Goal: Task Accomplishment & Management: Use online tool/utility

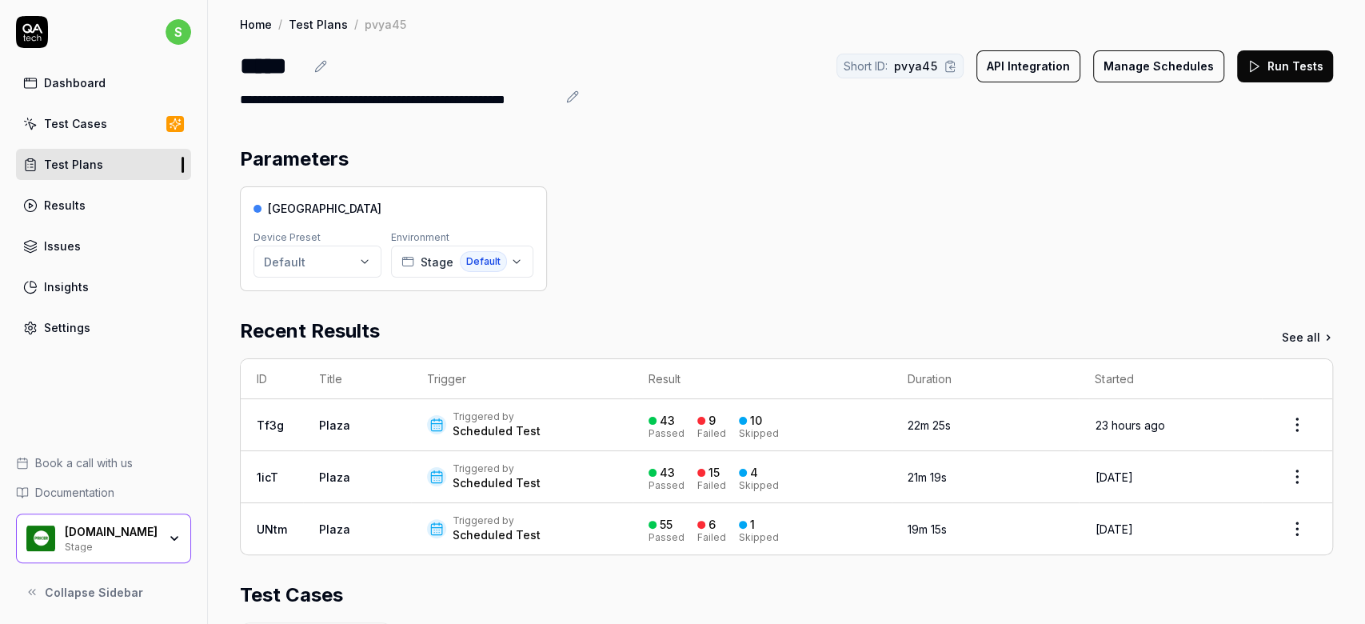
scroll to position [369, 0]
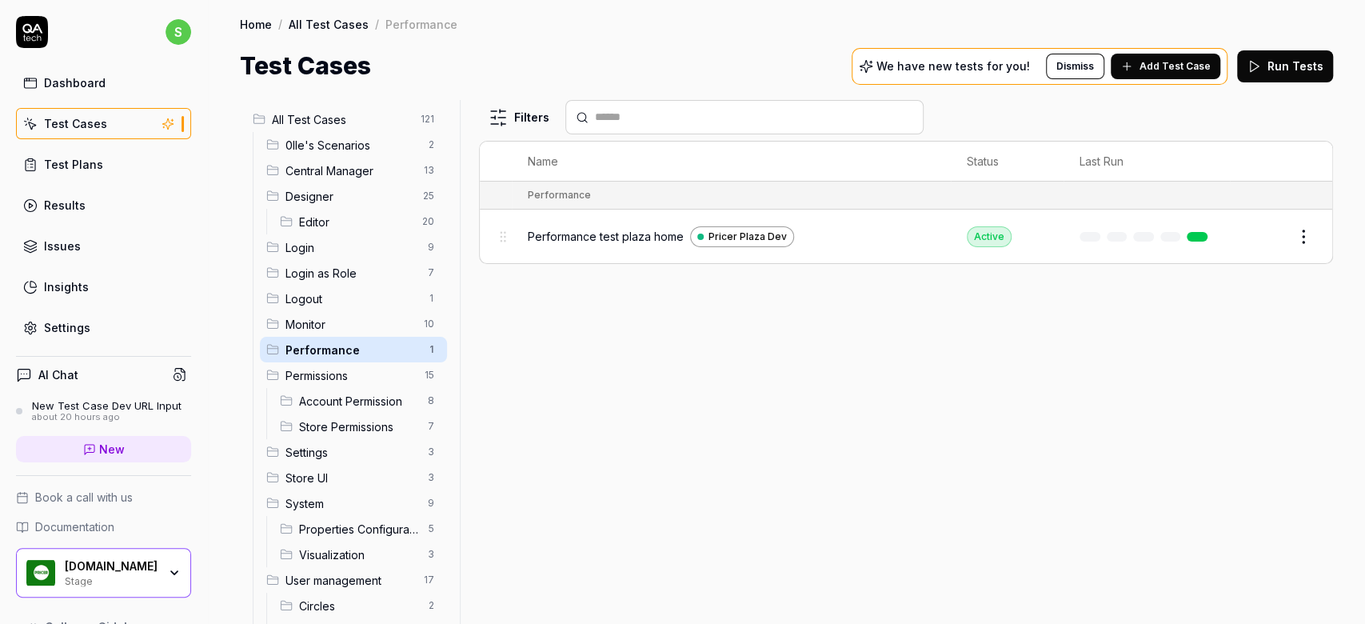
click at [553, 229] on span "Performance test plaza home" at bounding box center [606, 236] width 156 height 17
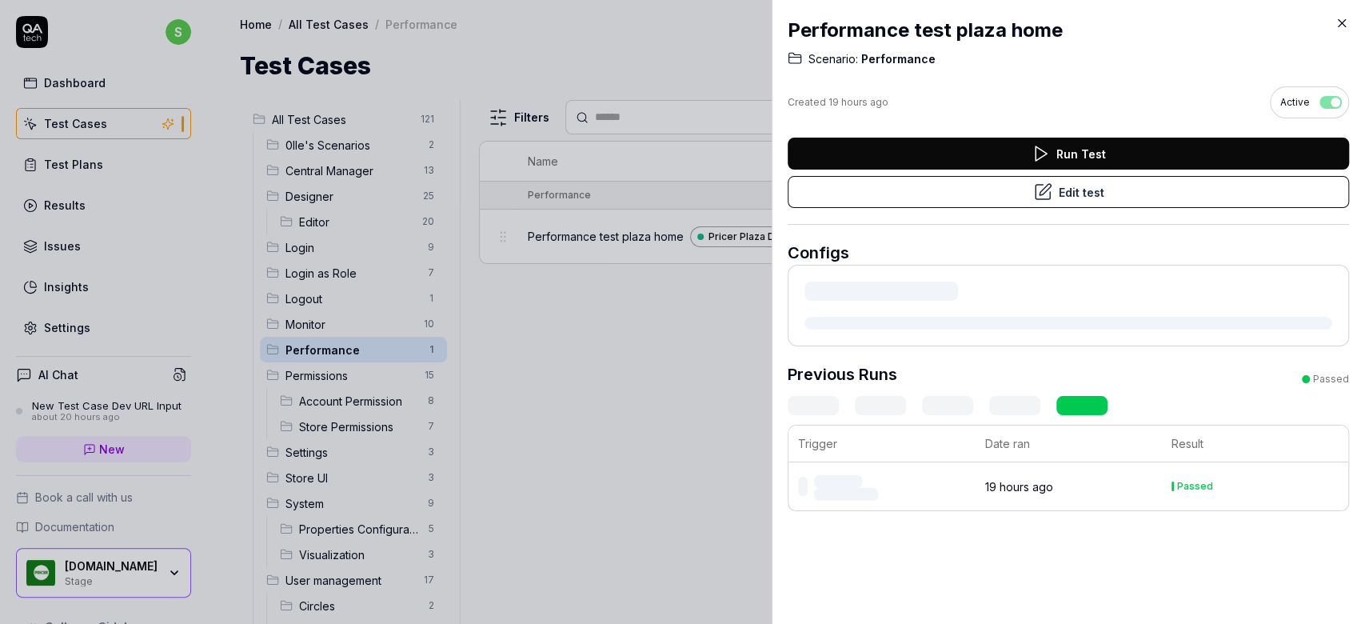
click at [1166, 200] on button "Edit test" at bounding box center [1067, 192] width 561 height 32
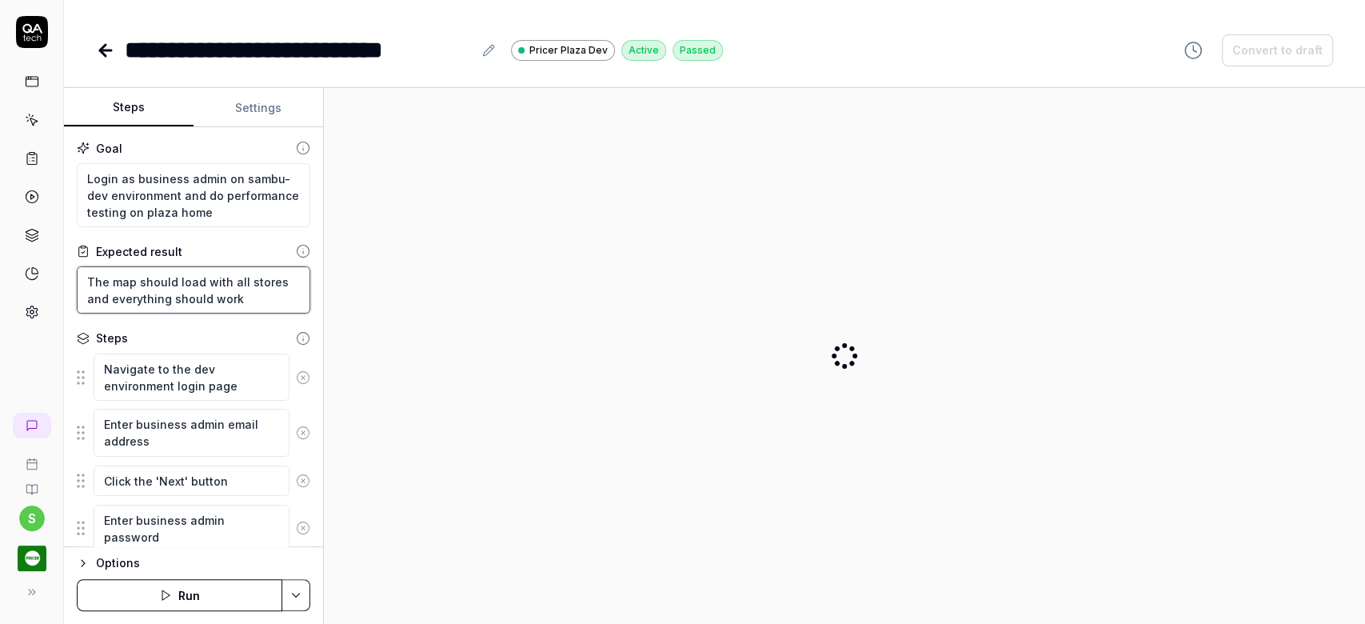
click at [203, 281] on textarea "The map should load with all stores and everything should work" at bounding box center [193, 289] width 233 height 47
click at [82, 301] on textarea "The map should load with all stores and everything should work" at bounding box center [193, 289] width 233 height 47
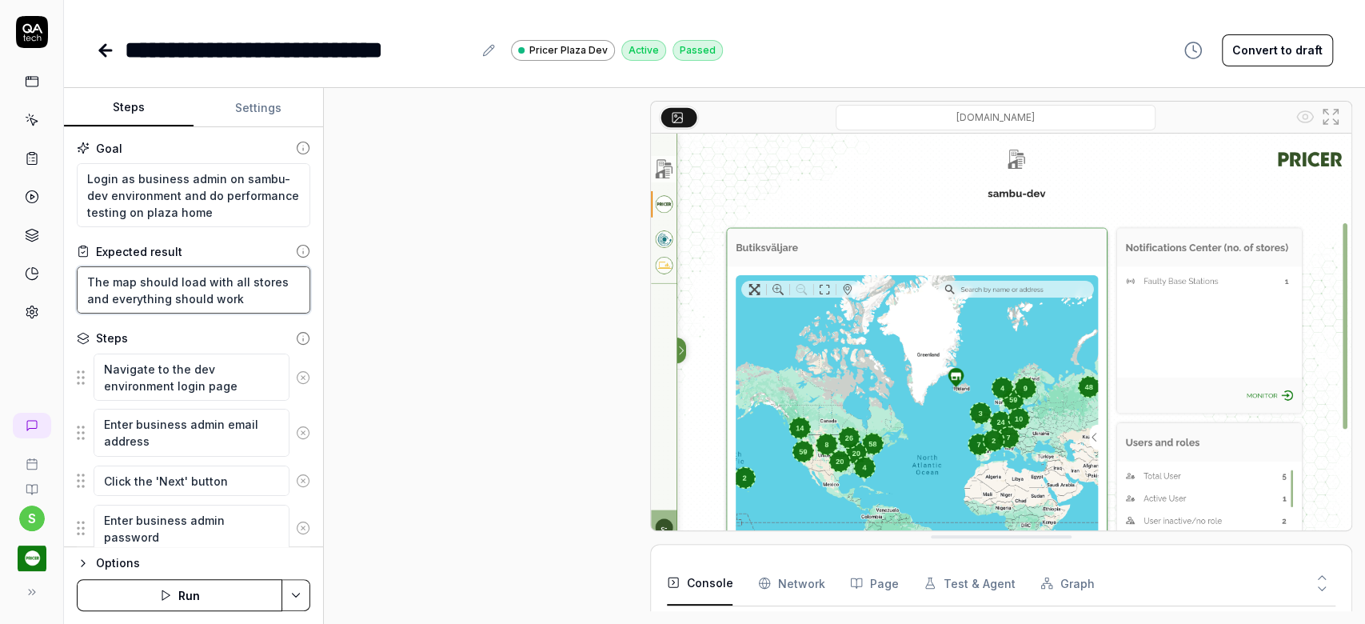
type textarea "*"
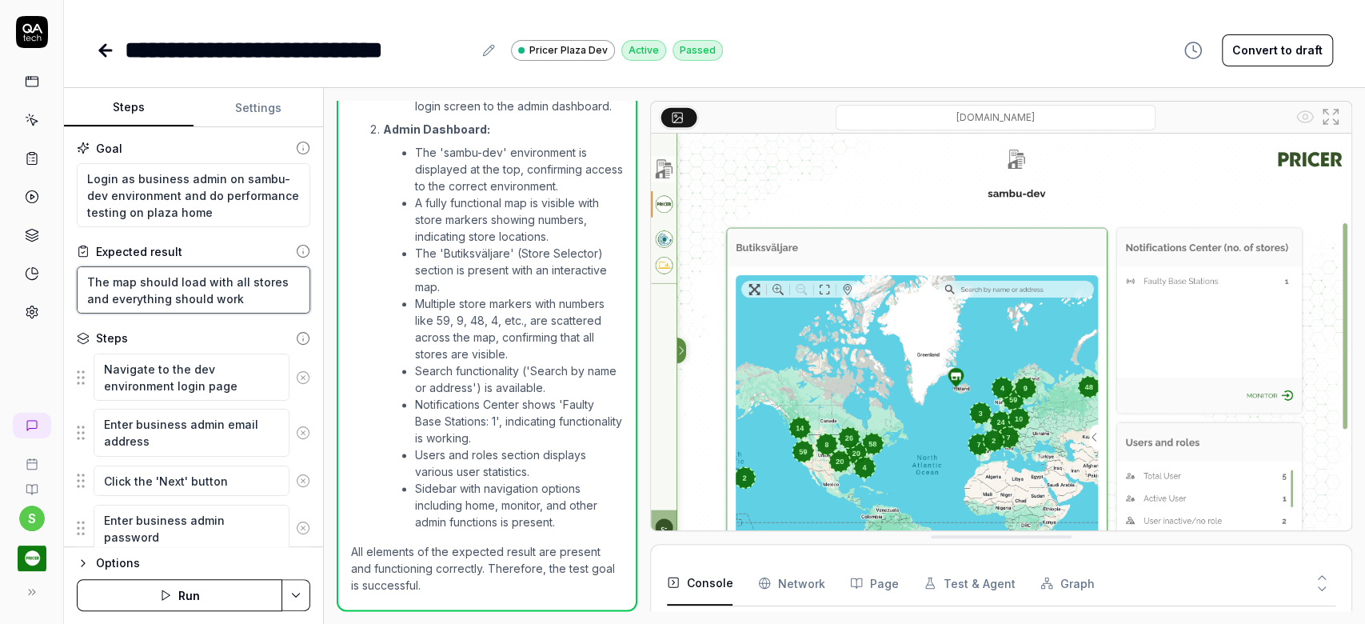
type textarea "The map should load with all stores wand everything should work"
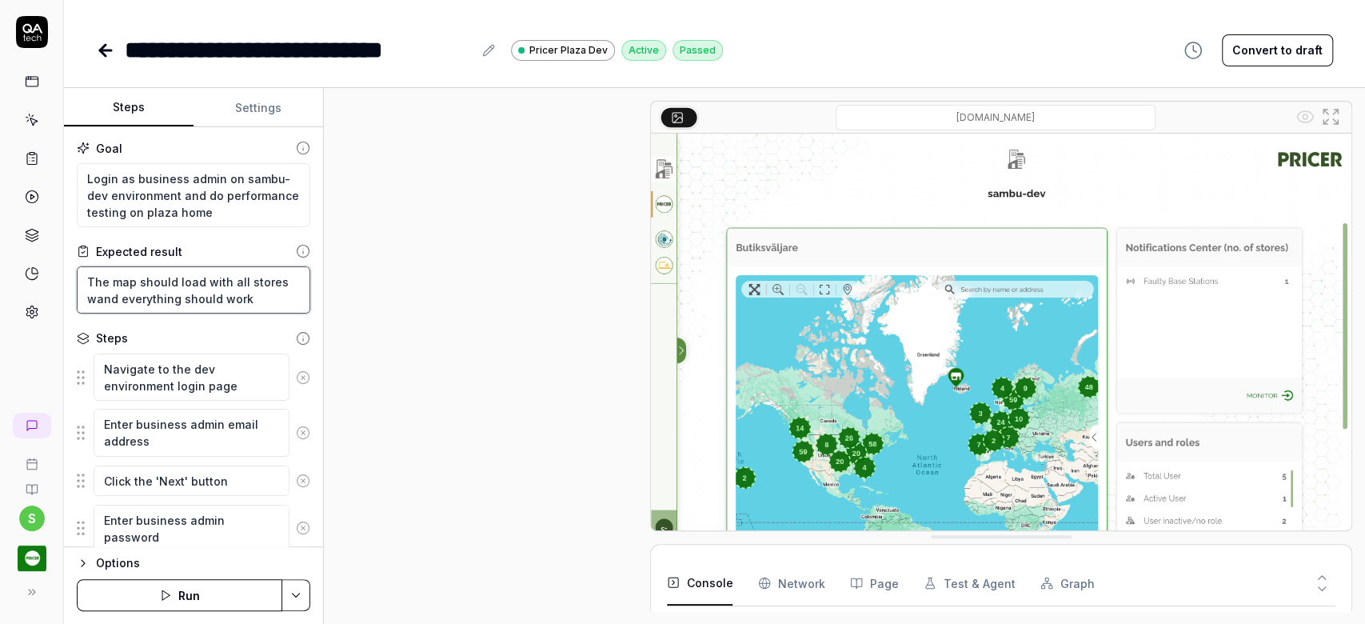
scroll to position [721, 0]
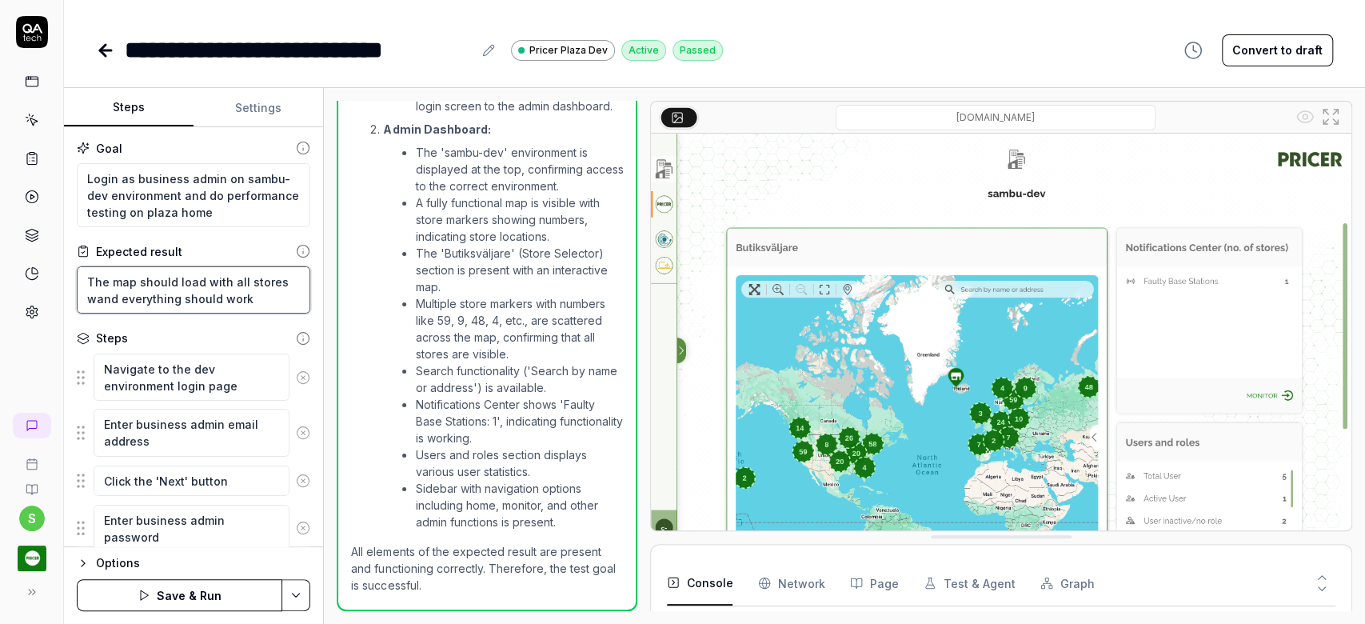
type textarea "*"
type textarea "The map should load with all stores wthand everything should work"
type textarea "*"
type textarea "The map should load with all stores wtand everything should work"
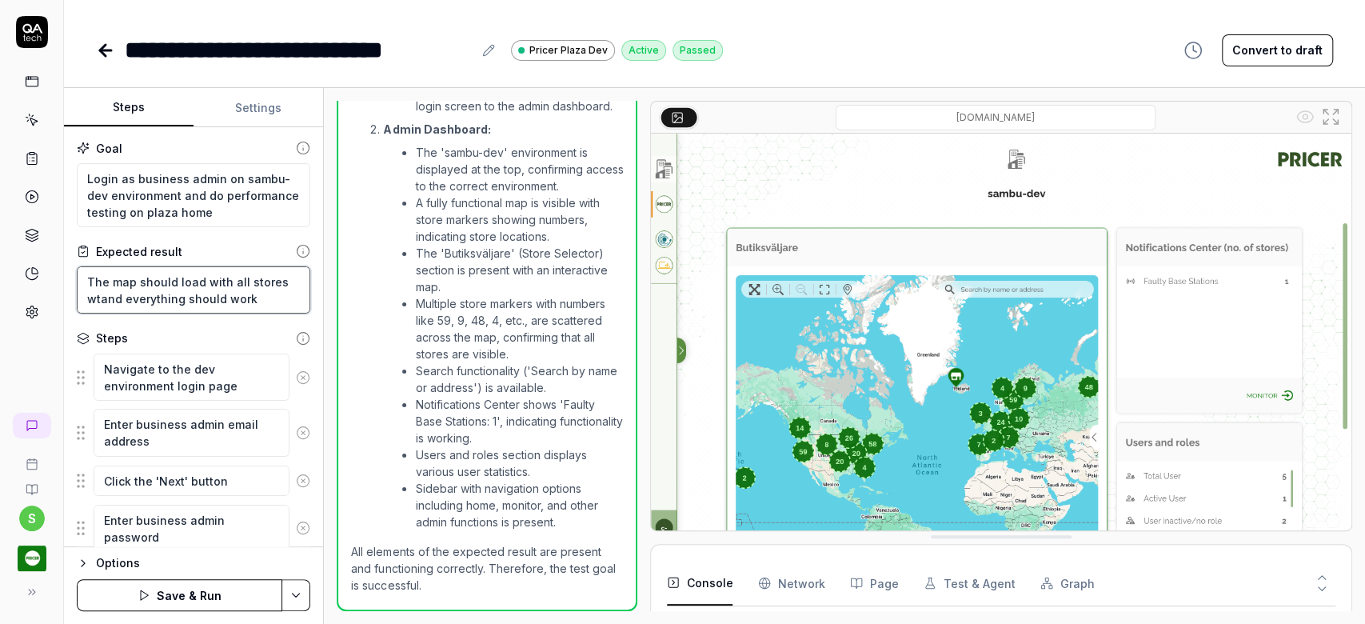
type textarea "*"
type textarea "The map should load with all stores wand everything should work"
type textarea "*"
type textarea "The map should load with all stores wiand everything should work"
type textarea "*"
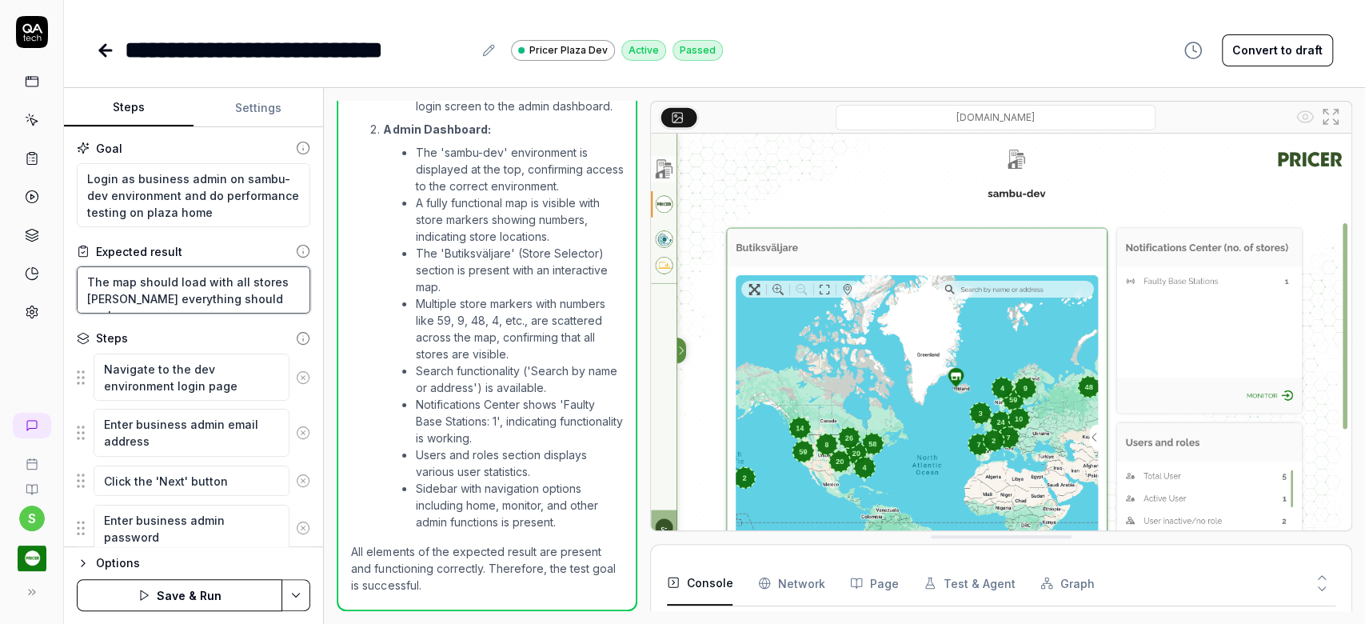
type textarea "The map should load with all stores witand everything should work"
type textarea "*"
type textarea "The map should load with all stores withand everything should work"
type textarea "*"
type textarea "The map should load with all stores with and everything should work"
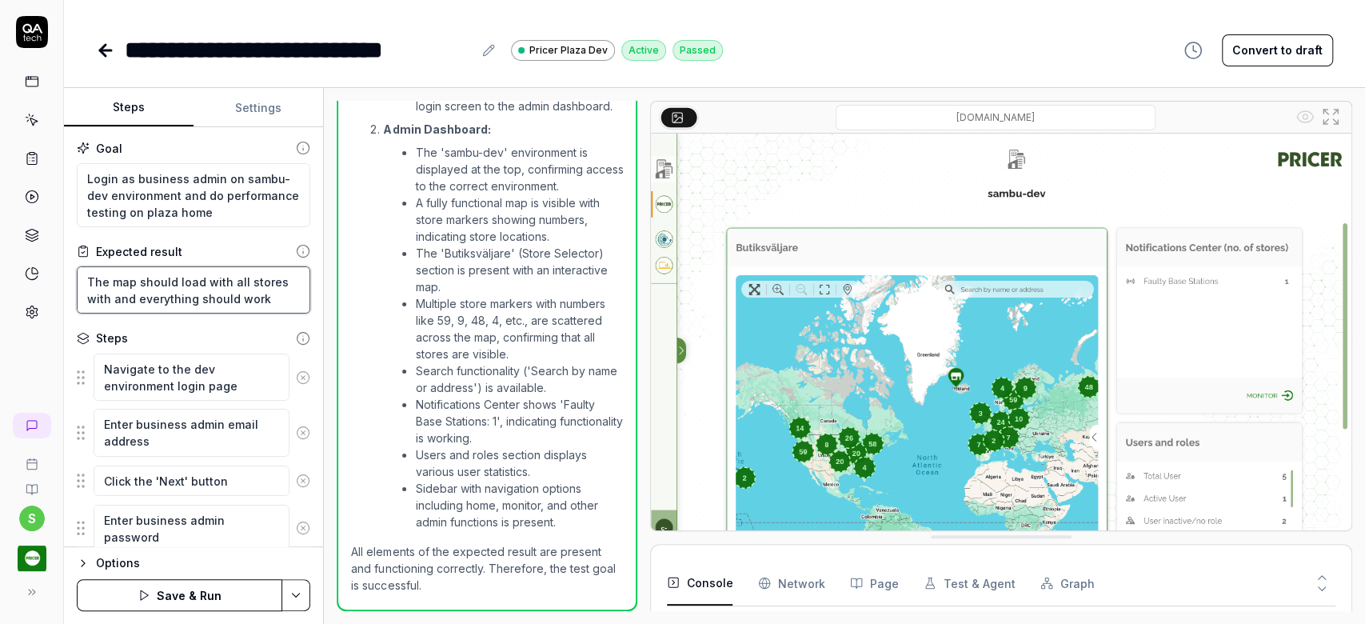
type textarea "*"
type textarea "The map should load with all stores with iand everything should work"
type textarea "*"
type textarea "The map should load with all stores with inand everything should work"
type textarea "*"
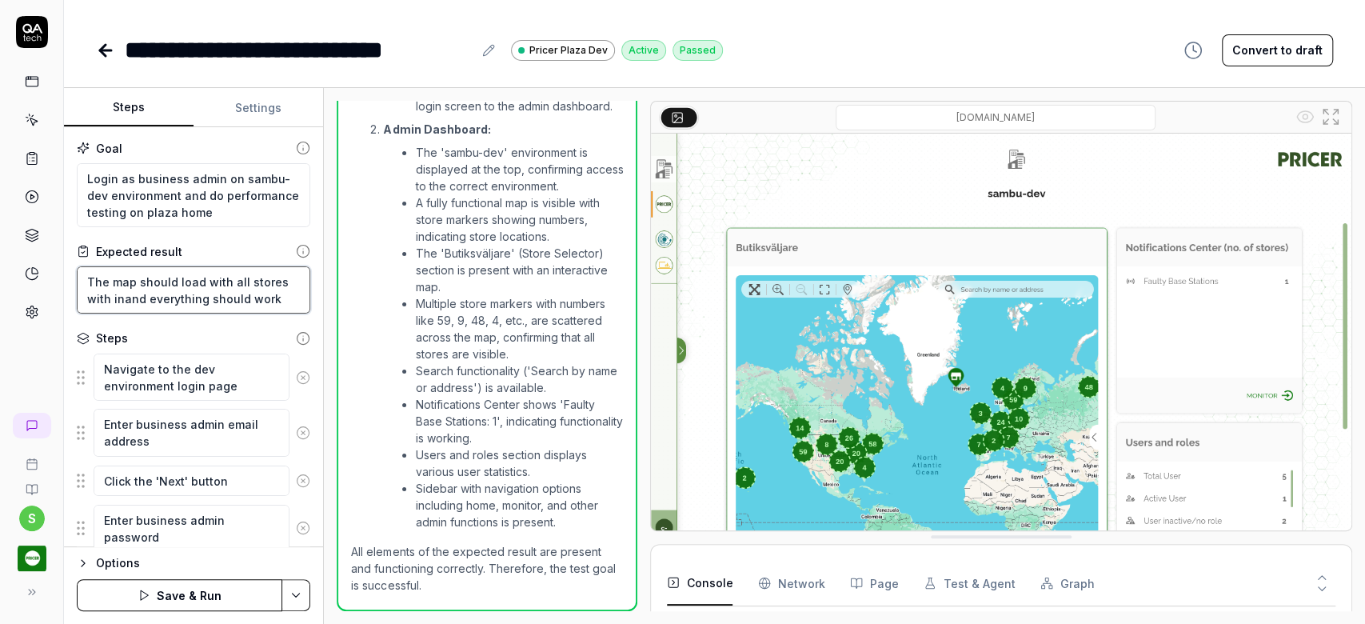
type textarea "The map should load with all stores with in and everything should work"
type textarea "*"
type textarea "The map should load with all stores with in 1and everything should work"
type textarea "*"
type textarea "The map should load with all stores with in 10and everything should work"
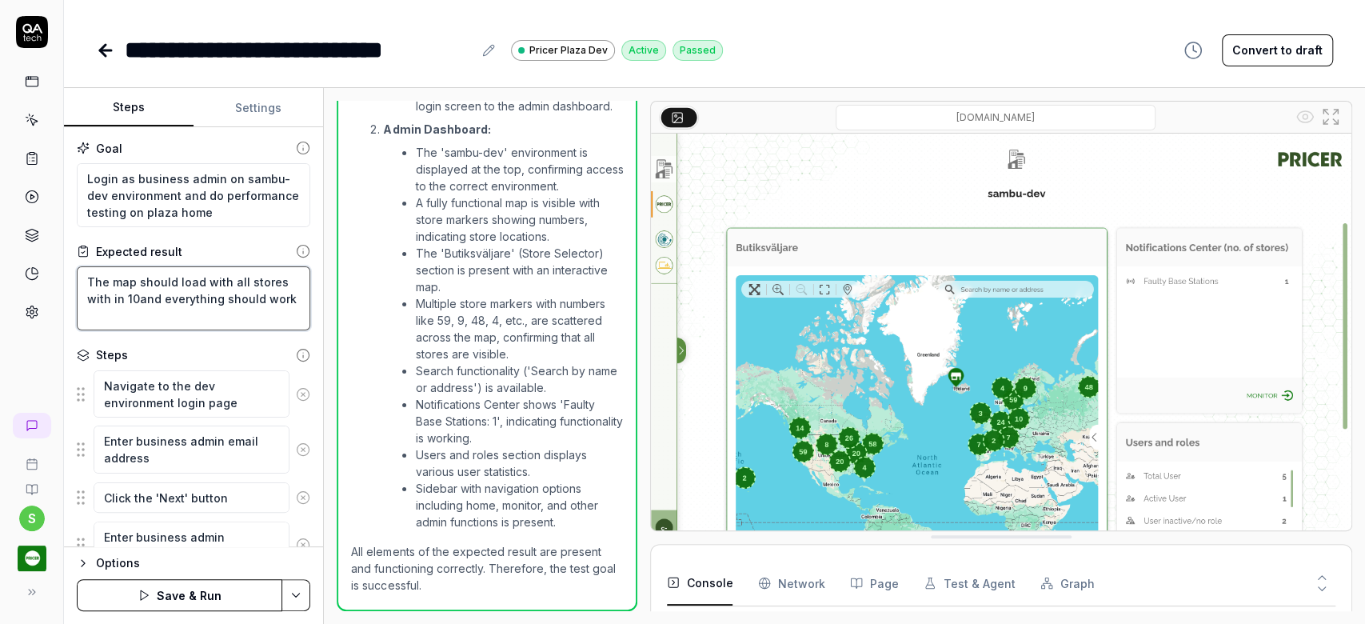
type textarea "*"
type textarea "The map should load with all stores with in 10sand everything should work"
type textarea "*"
type textarea "The map should load with all stores with in 10seand everything should work"
type textarea "*"
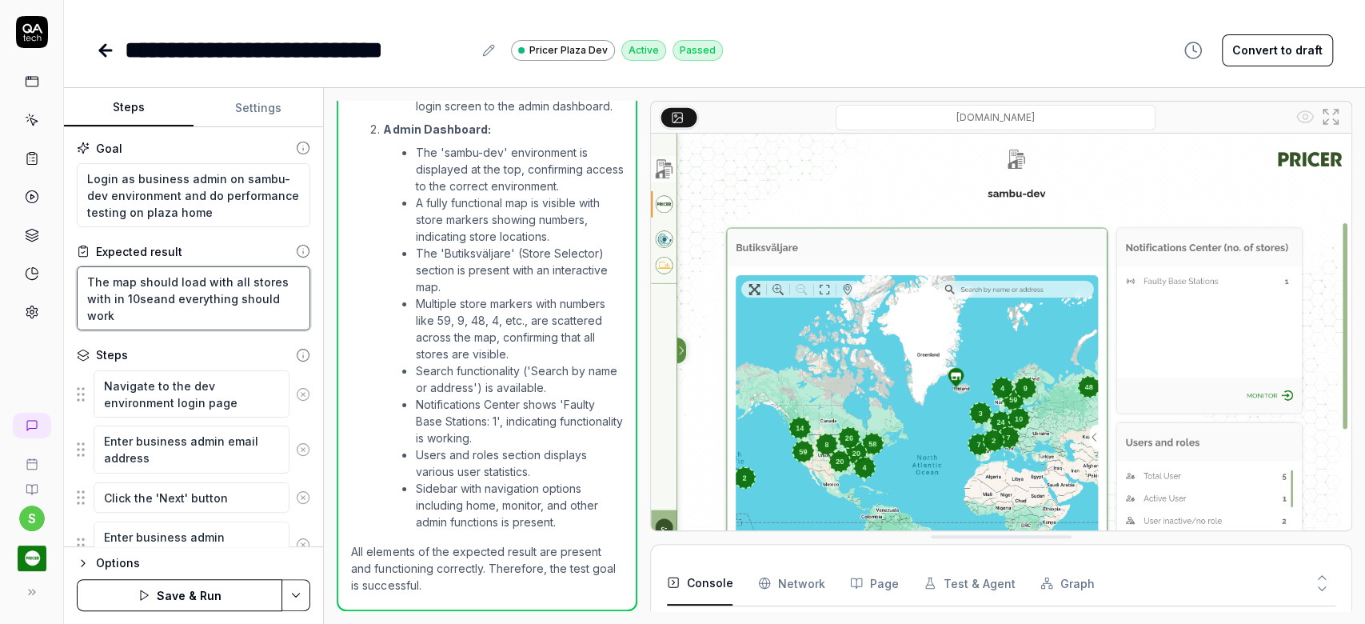
type textarea "The map should load with all stores with in 10secand everything should work"
type textarea "*"
type textarea "The map should load with all stores with in 10secoand everything should work"
type textarea "*"
type textarea "The map should load with all stores with in 10seconand everything should work"
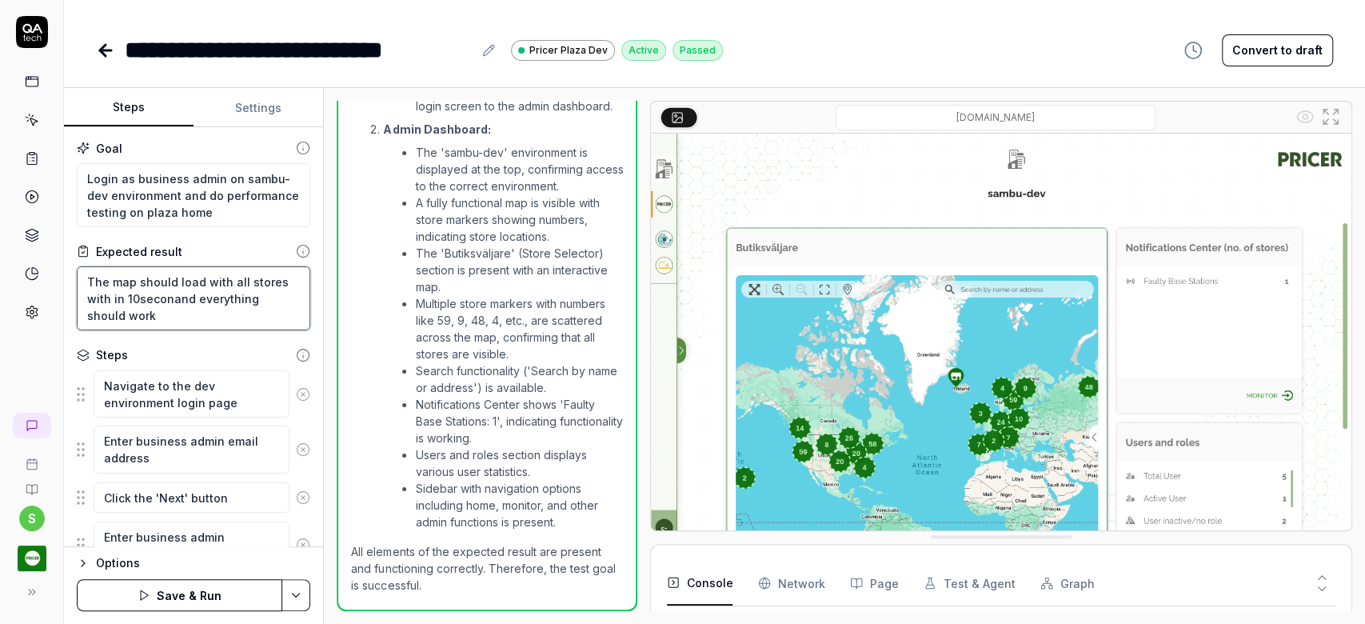
type textarea "*"
type textarea "The map should load with all stores with in 10secondand everything should work"
type textarea "*"
type textarea "The map should load with all stores with in 10secondsand everything should work"
type textarea "*"
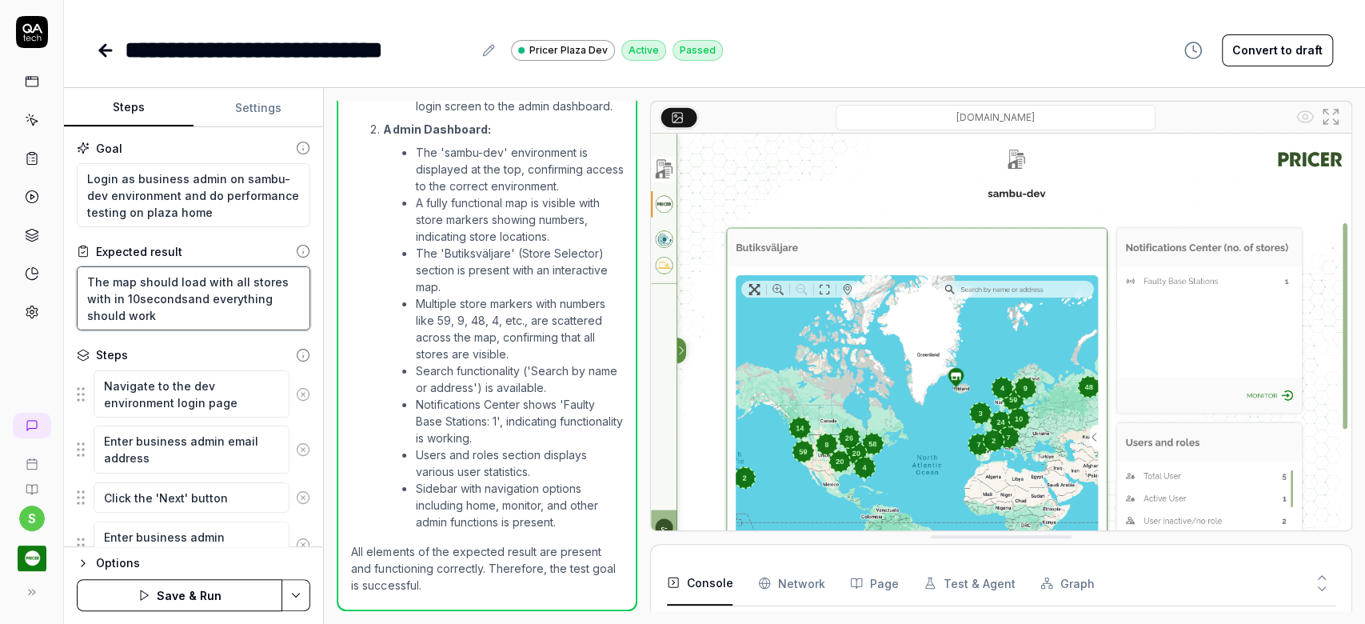
type textarea "The map should load with all stores with in 10seconds and everything should work"
drag, startPoint x: 208, startPoint y: 300, endPoint x: 189, endPoint y: 297, distance: 19.3
click at [185, 297] on textarea "The map should load with all stores with in 10seconds and everything should work" at bounding box center [193, 298] width 233 height 64
type textarea "*"
type textarea "The map should load with all stores with in 10seconds everything should work"
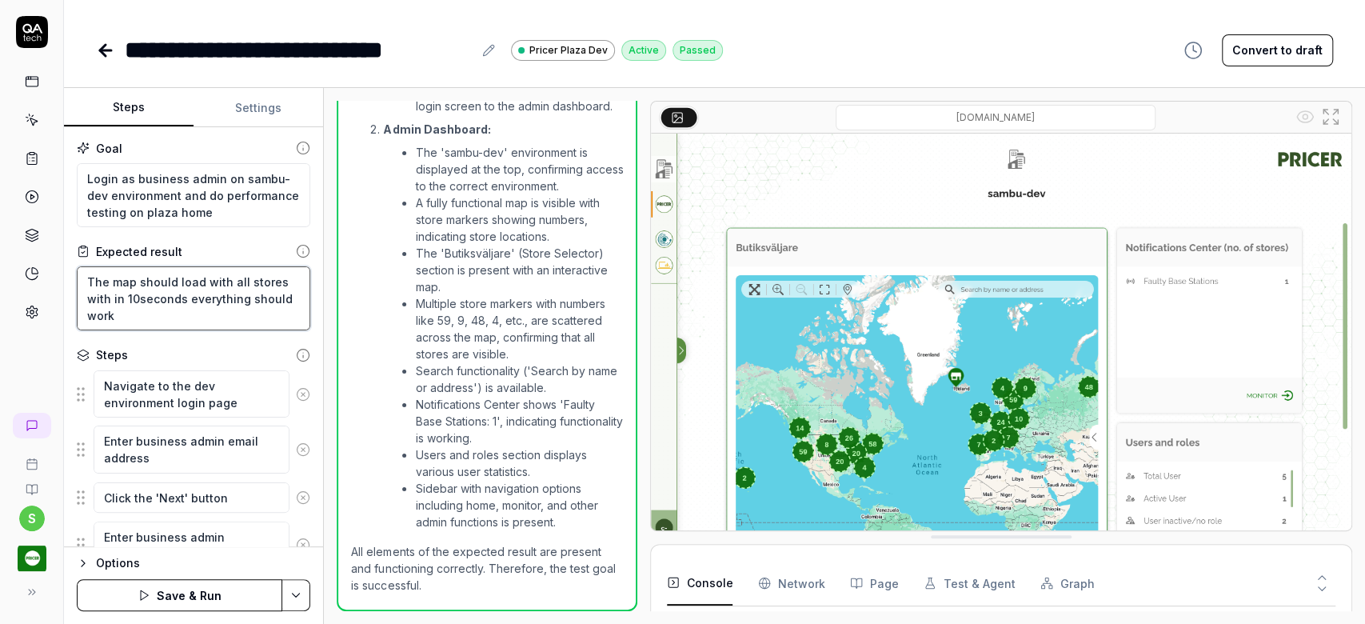
type textarea "*"
type textarea "The map should load with all stores with in 10secondseverything should work"
type textarea "*"
type textarea "The map should load with all stores with in 10seconds,everything should work"
type textarea "*"
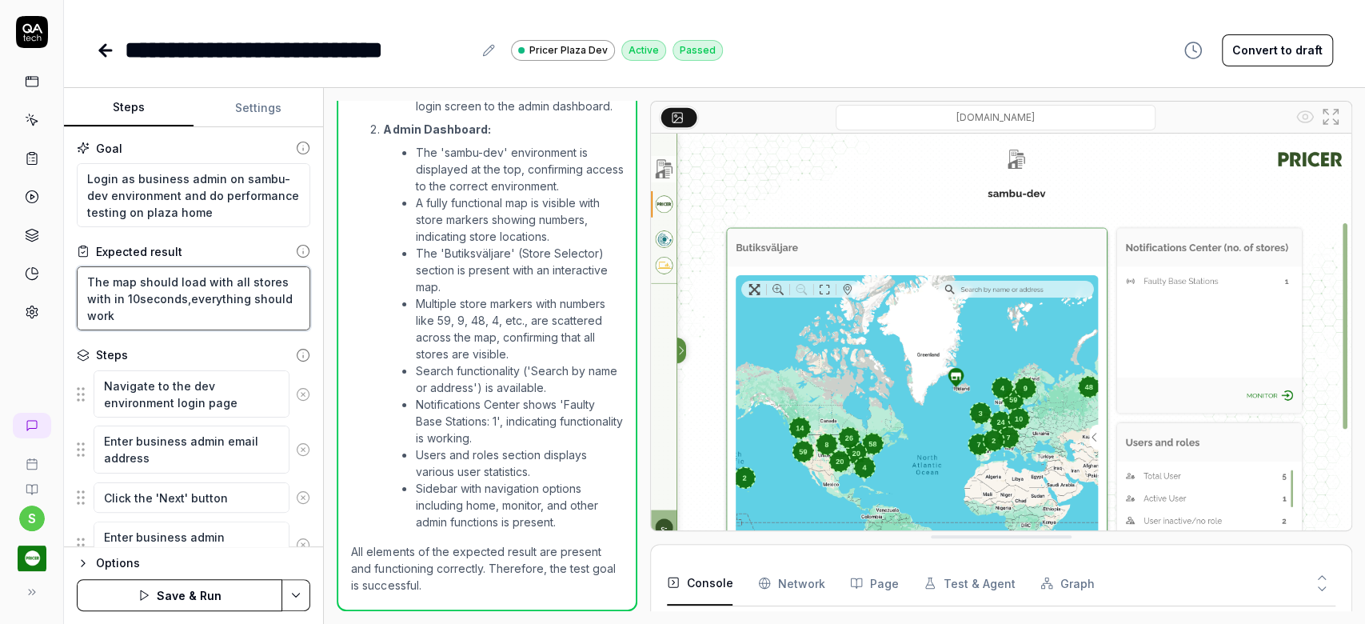
type textarea "The map should load with all stores with in 10seconds, everything should work"
type textarea "*"
type textarea "The map should load with all stores with in 10seconds, theverything should work"
type textarea "*"
type textarea "The map should load with all stores with in 10seconds, theeverything should work"
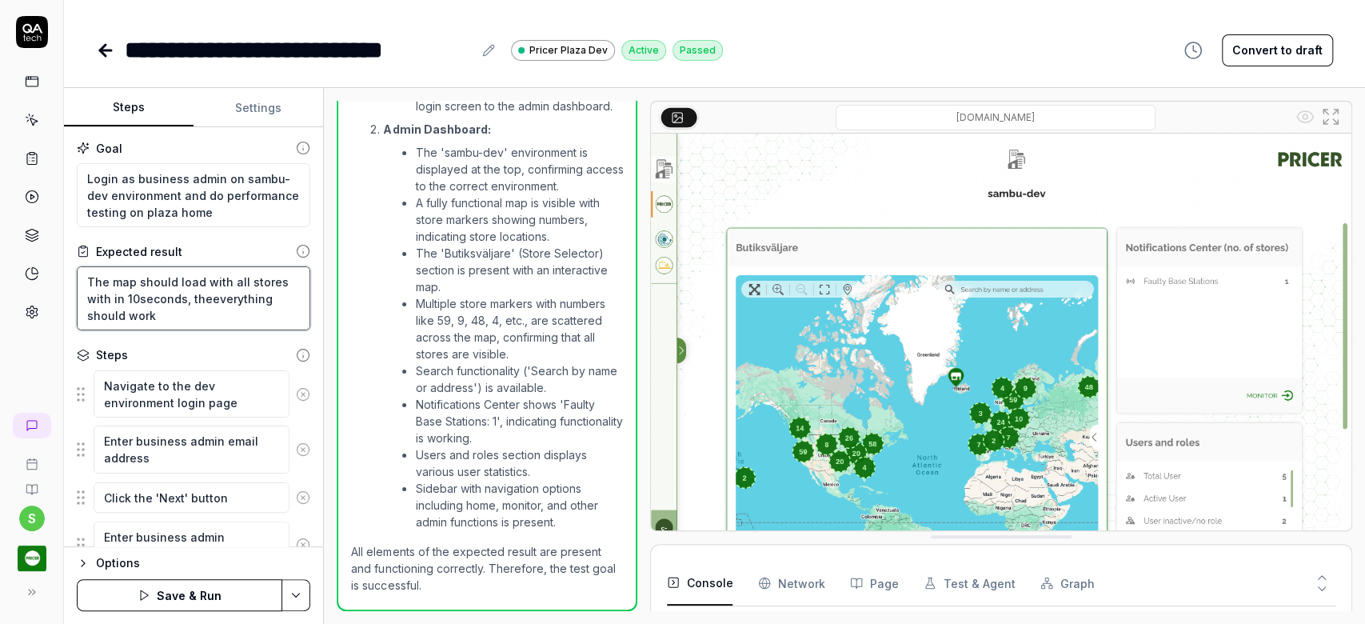
type textarea "*"
type textarea "The map should load with all stores with in 10seconds, the everything should wo…"
type textarea "*"
type textarea "The map should load with all stores with in 10seconds, the leverything should w…"
type textarea "*"
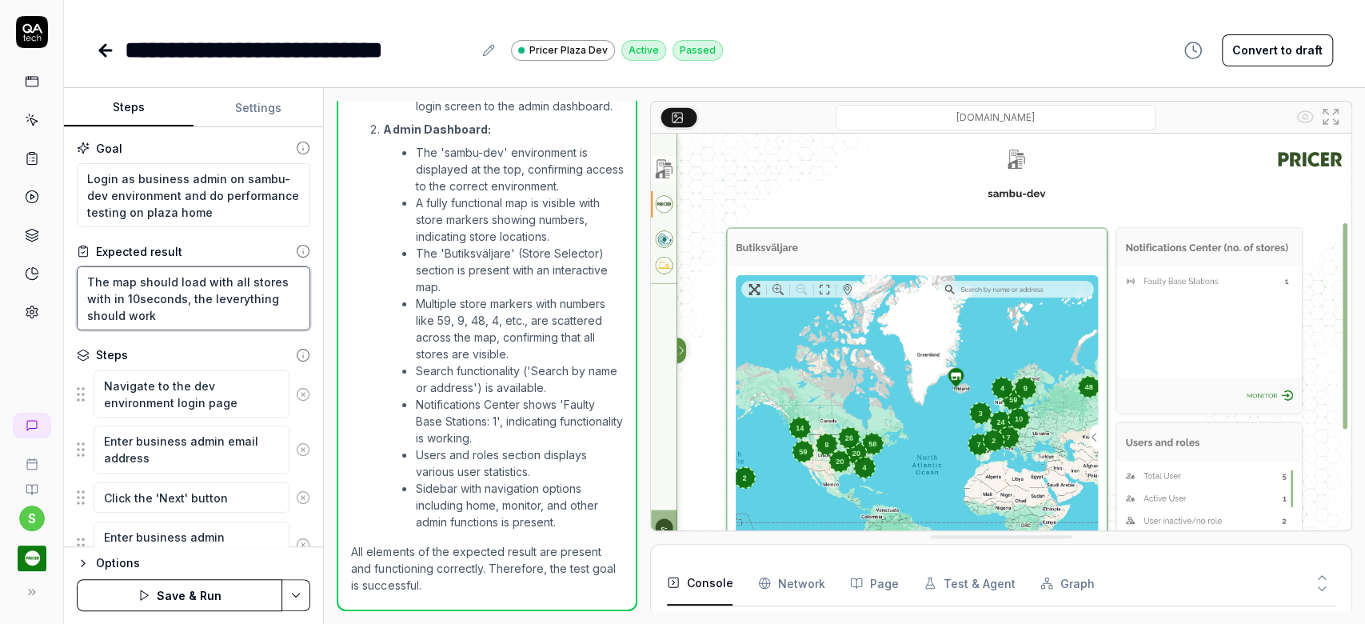
type textarea "The map should load with all stores with in 10seconds, the lieverything should …"
type textarea "*"
type textarea "The map should load with all stores with in 10seconds, the lineverything should…"
type textarea "*"
type textarea "The map should load with all stores with in 10seconds, the linkeverything shoul…"
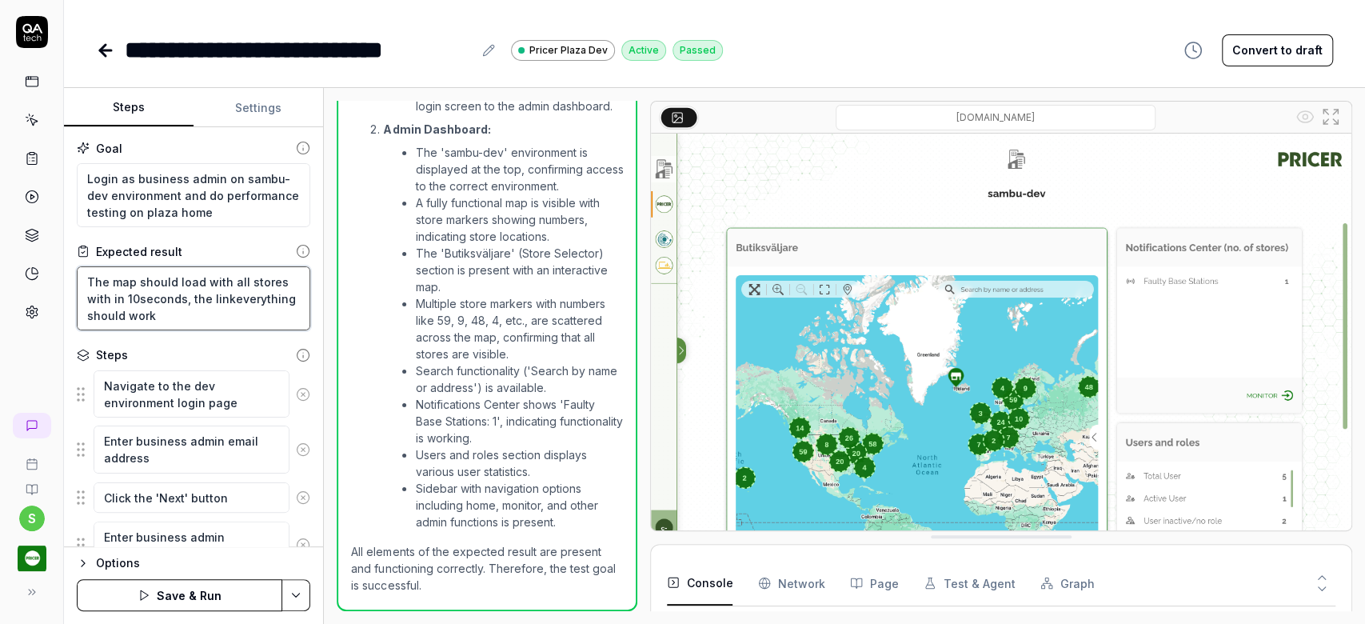
type textarea "*"
type textarea "The map should load with all stores with in 10seconds, the linkseverything shou…"
type textarea "*"
type textarea "The map should load with all stores with in 10seconds, the links everything sho…"
type textarea "*"
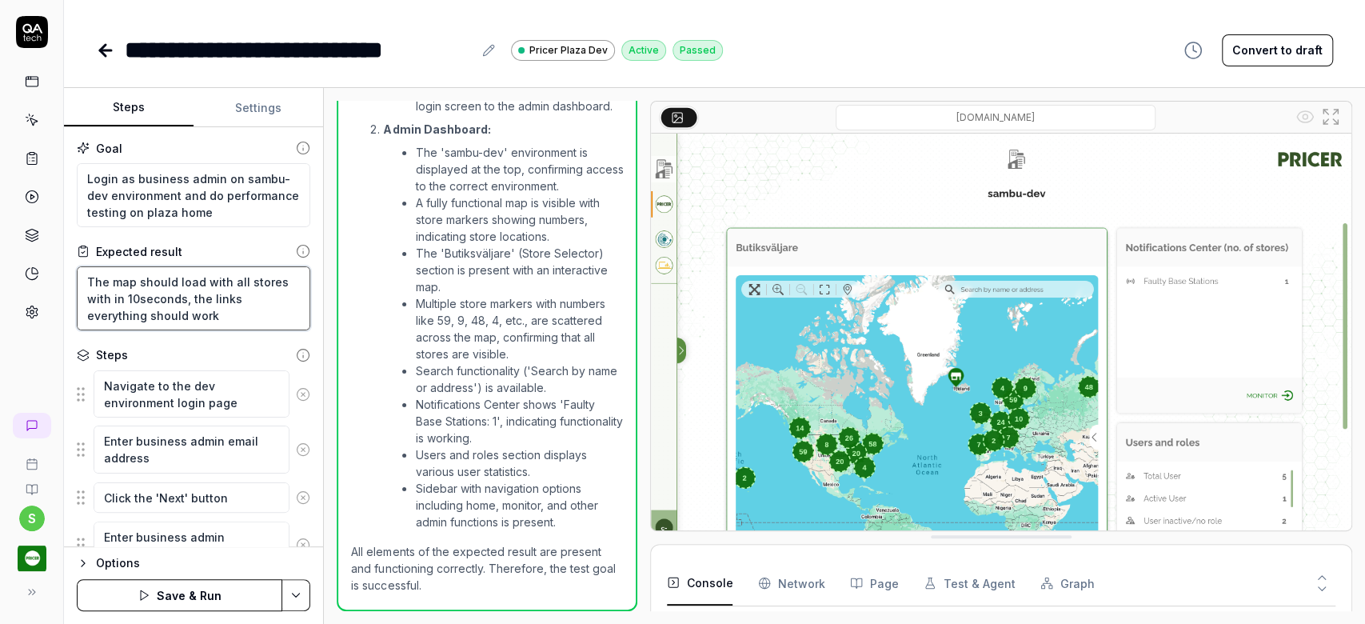
type textarea "The map should load with all stores with in 10seconds, the links aeverything sh…"
type textarea "*"
type textarea "The map should load with all stores with in 10seconds, the links aneverything s…"
type textarea "*"
type textarea "The map should load with all stores with in 10seconds, the links andeverything …"
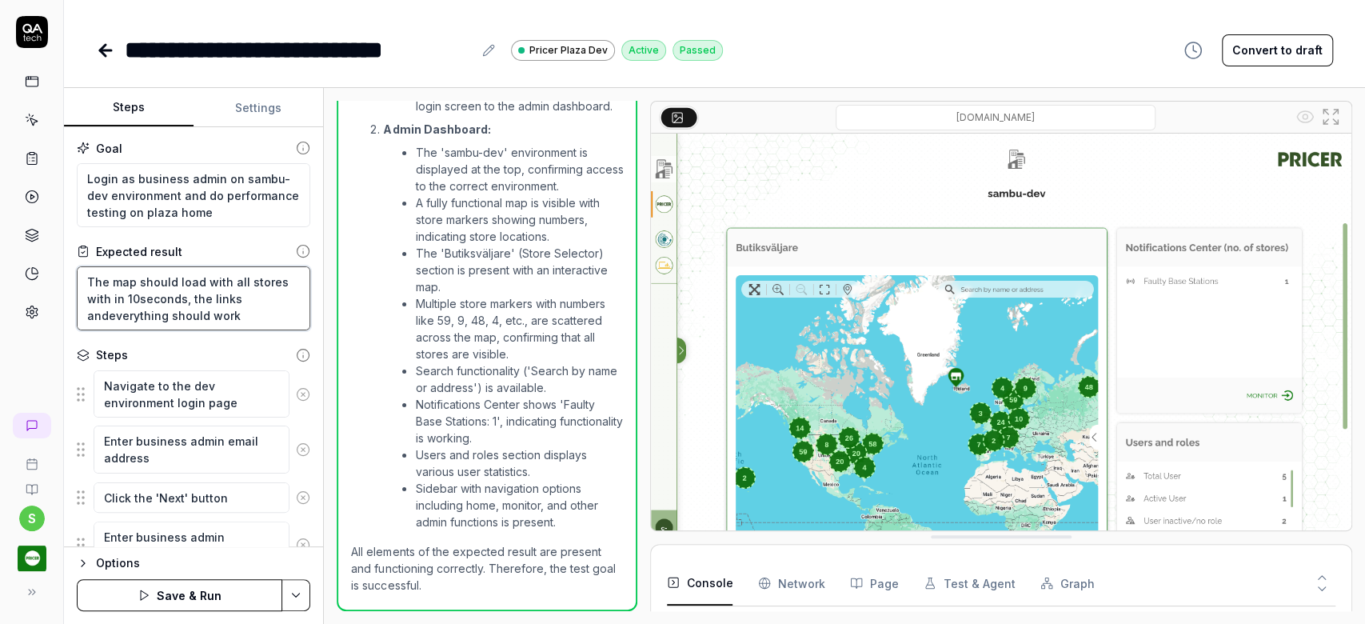
type textarea "*"
type textarea "The map should load with all stores with in 10seconds, the links and everything…"
type textarea "*"
type textarea "The map should load with all stores with in 10seconds, the links and teverythin…"
type textarea "*"
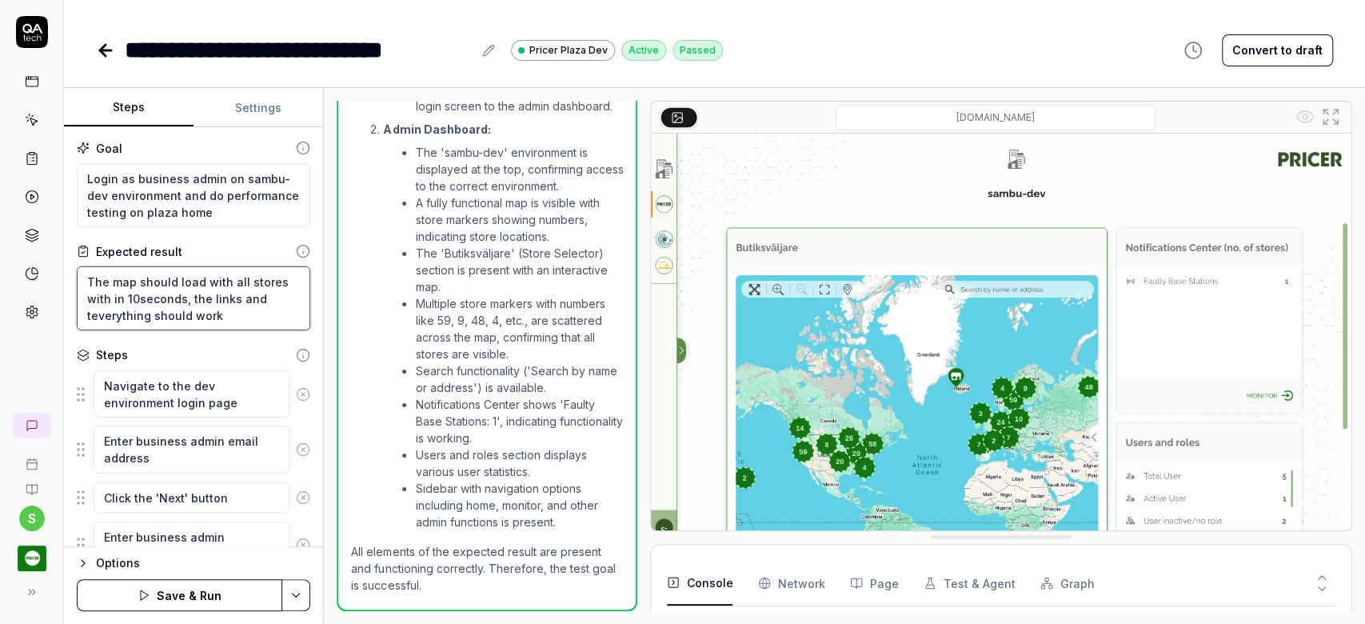
type textarea "The map should load with all stores with in 10seconds, the links and tieverythi…"
type textarea "*"
type textarea "The map should load with all stores with in 10seconds, the links and tileveryth…"
type textarea "*"
type textarea "The map should load with all stores with in 10seconds, the links and tileeveryt…"
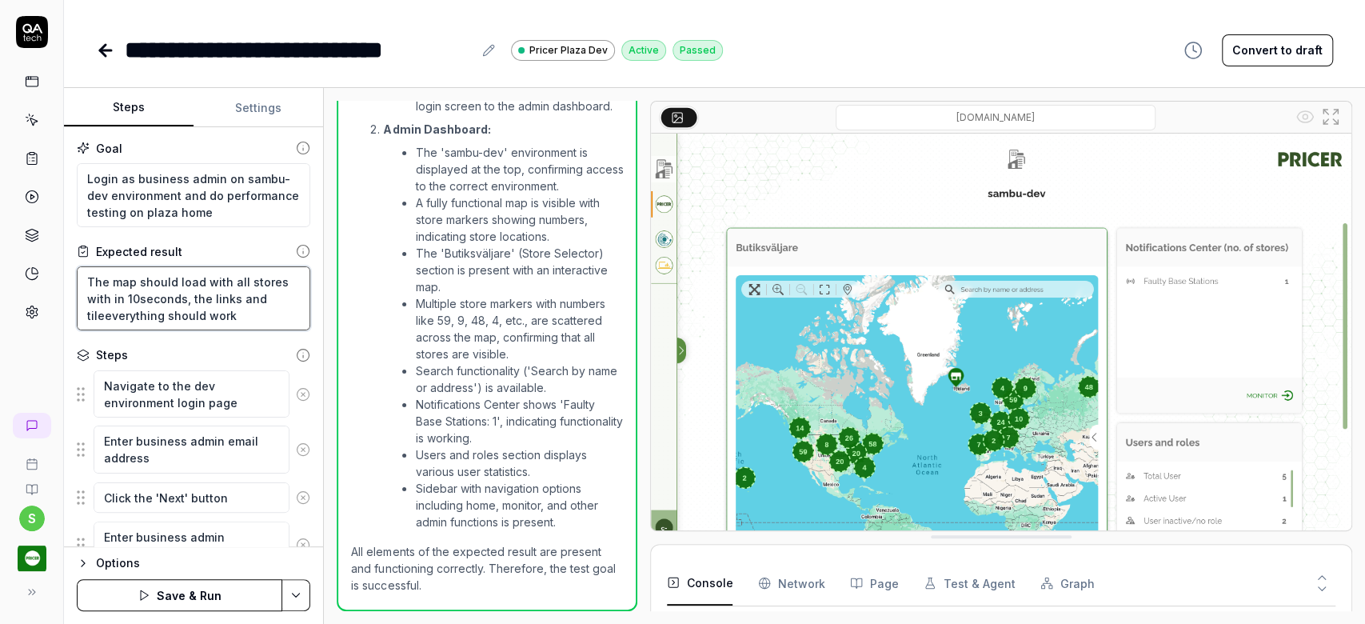
type textarea "*"
type textarea "The map should load with all stores with in 10seconds, the links and tilesevery…"
type textarea "*"
type textarea "The map should load with all stores with in 10seconds, the links and tiles ever…"
type textarea "*"
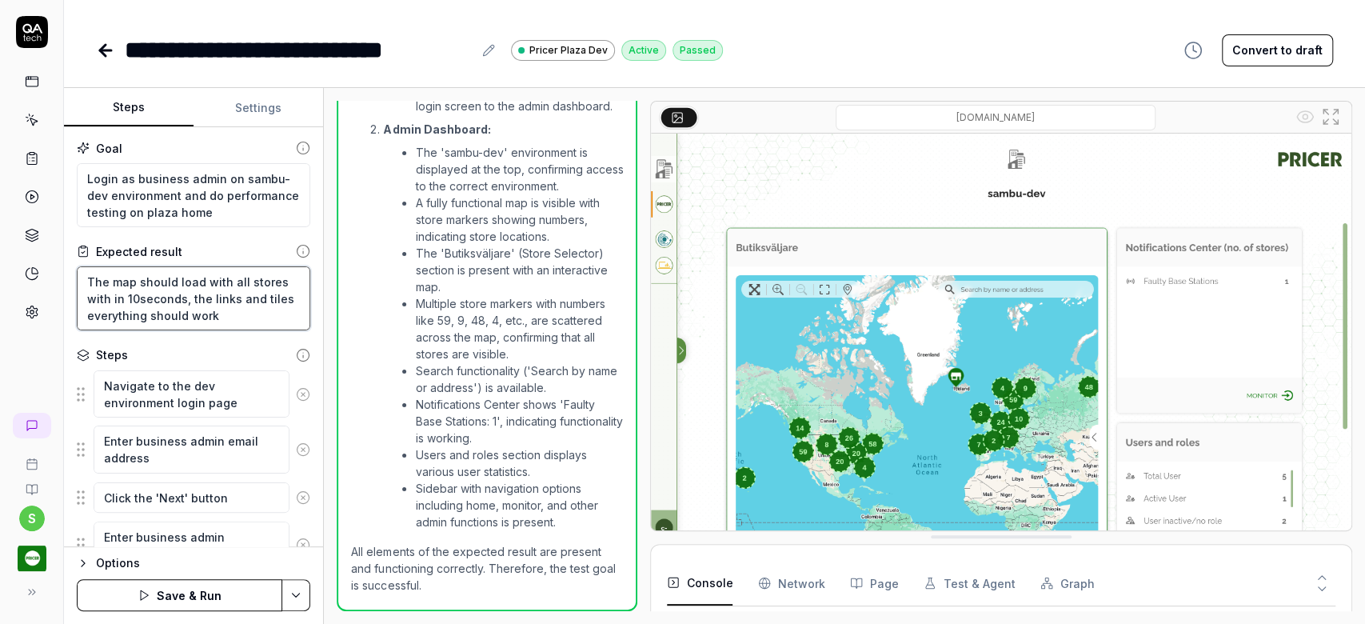
type textarea "The map should load with all stores with in 10seconds, the links and tilesevery…"
type textarea "*"
type textarea "The map should load with all stores with in 10seconds, the links and tileeveryt…"
type textarea "*"
type textarea "The map should load with all stores with in 10seconds, the links and tileveryth…"
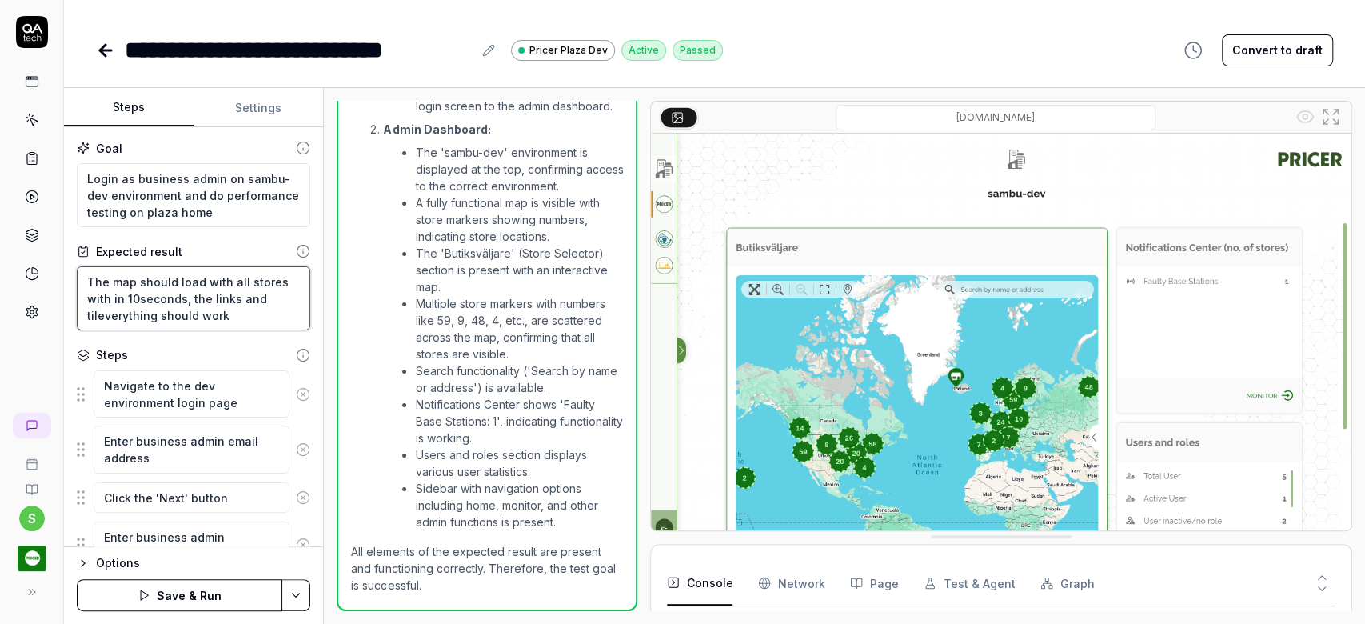
type textarea "*"
type textarea "The map should load with all stores with in 10seconds, the links and tieverythi…"
type textarea "*"
type textarea "The map should load with all stores with in 10seconds, the links and teverythin…"
type textarea "*"
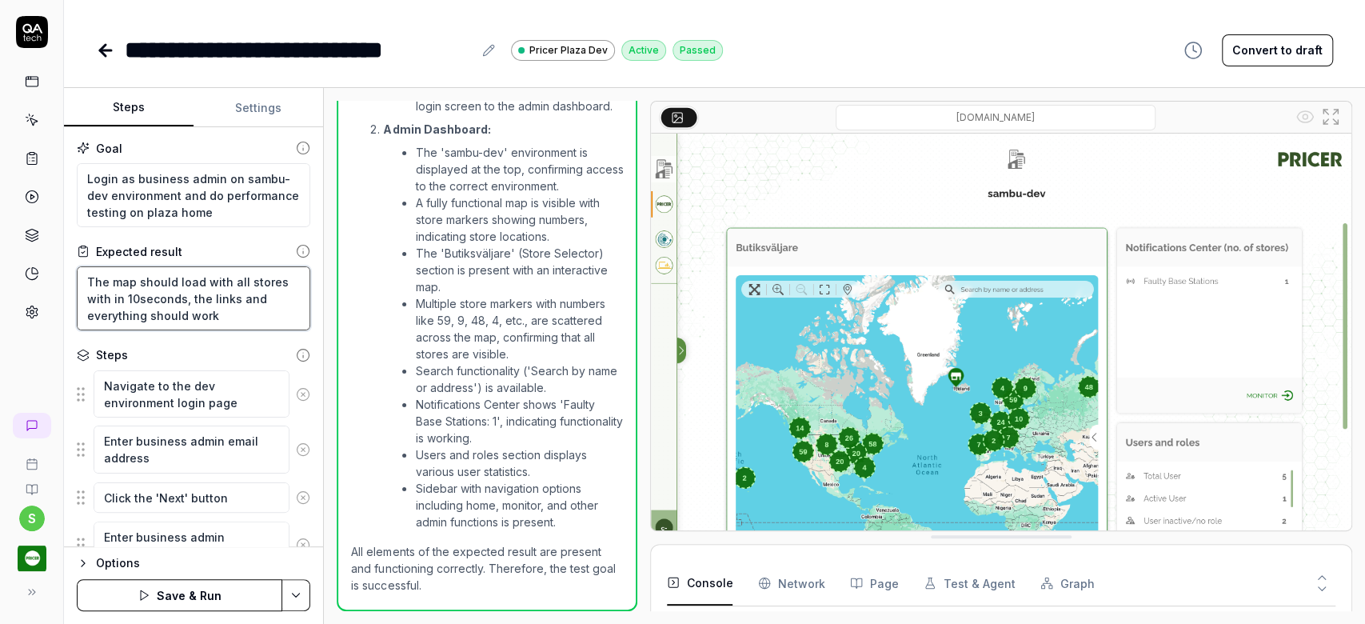
type textarea "The map should load with all stores with in 10seconds, the links and everything…"
click at [198, 587] on button "Save & Run" at bounding box center [179, 595] width 205 height 32
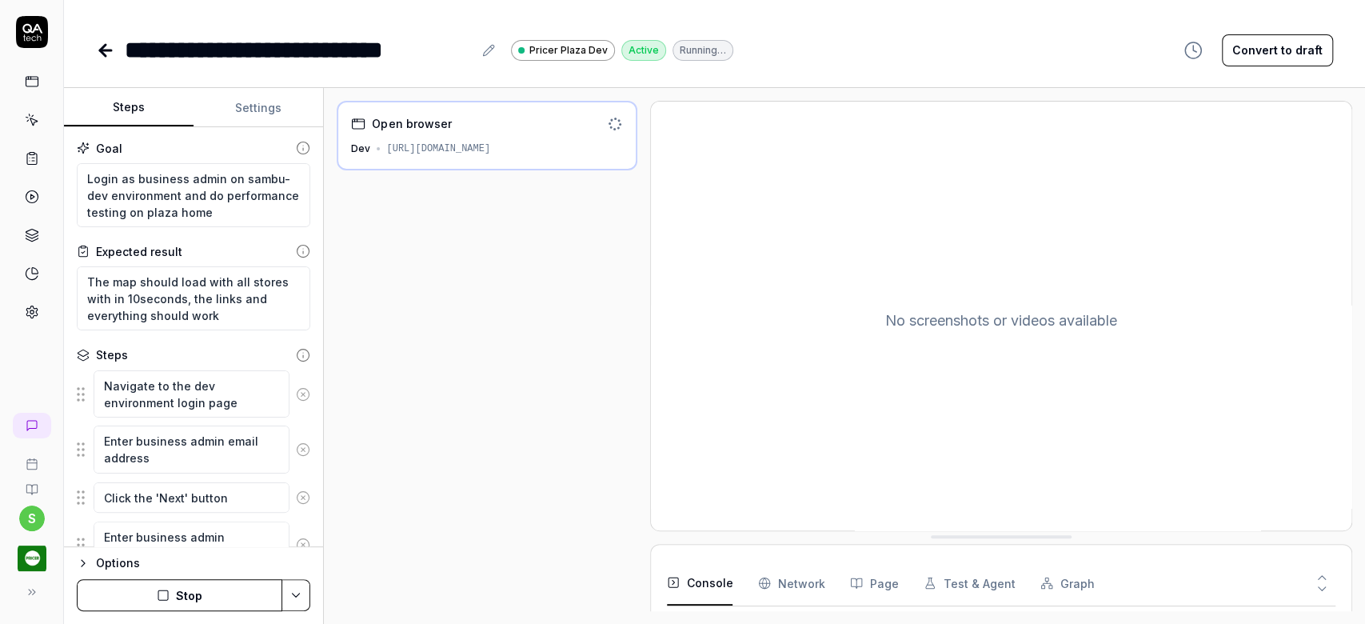
scroll to position [26, 0]
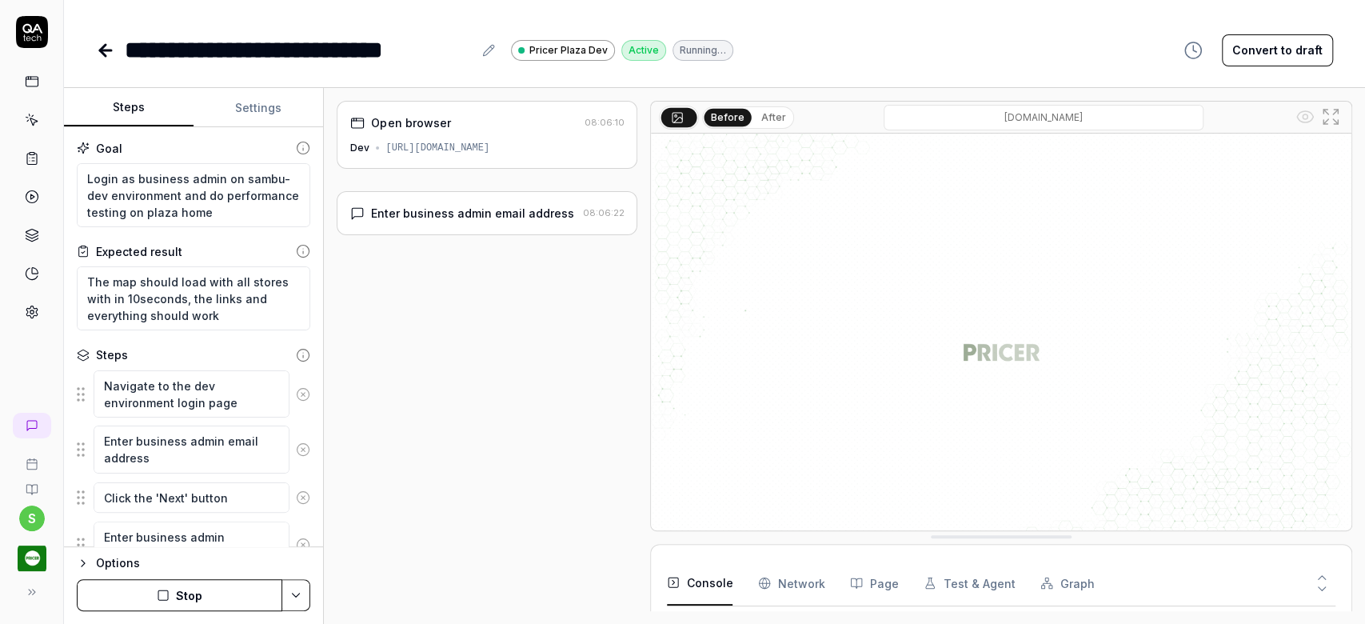
type textarea "*"
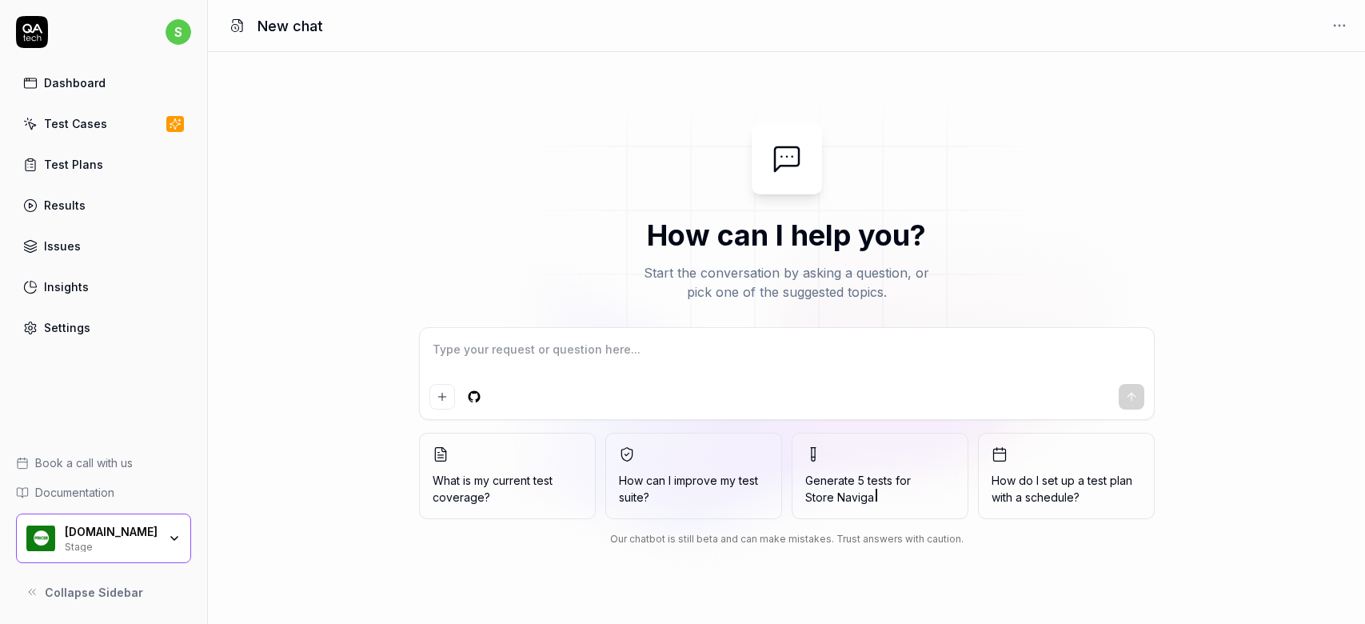
type textarea "*"
